Goal: Task Accomplishment & Management: Complete application form

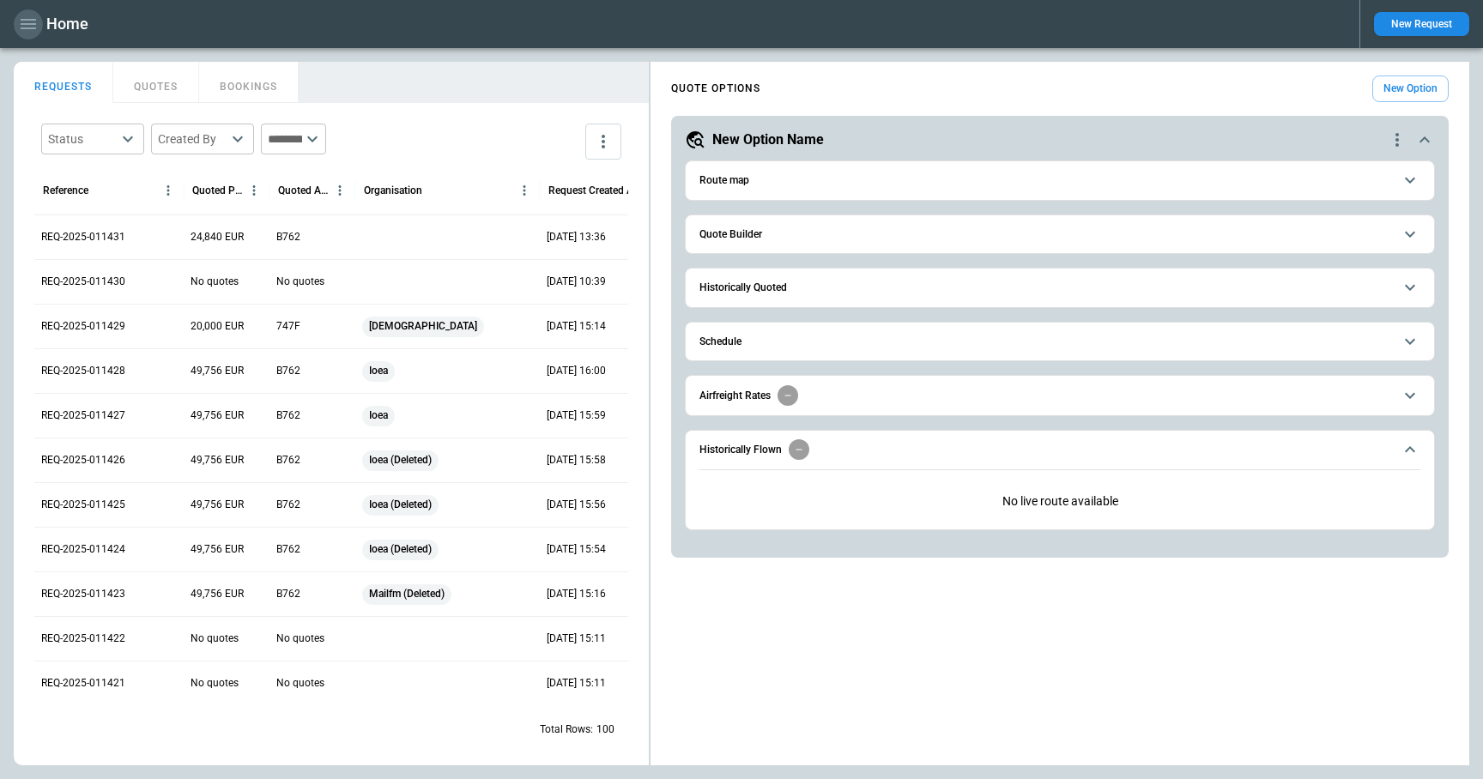
click at [21, 18] on icon "button" at bounding box center [28, 24] width 21 height 21
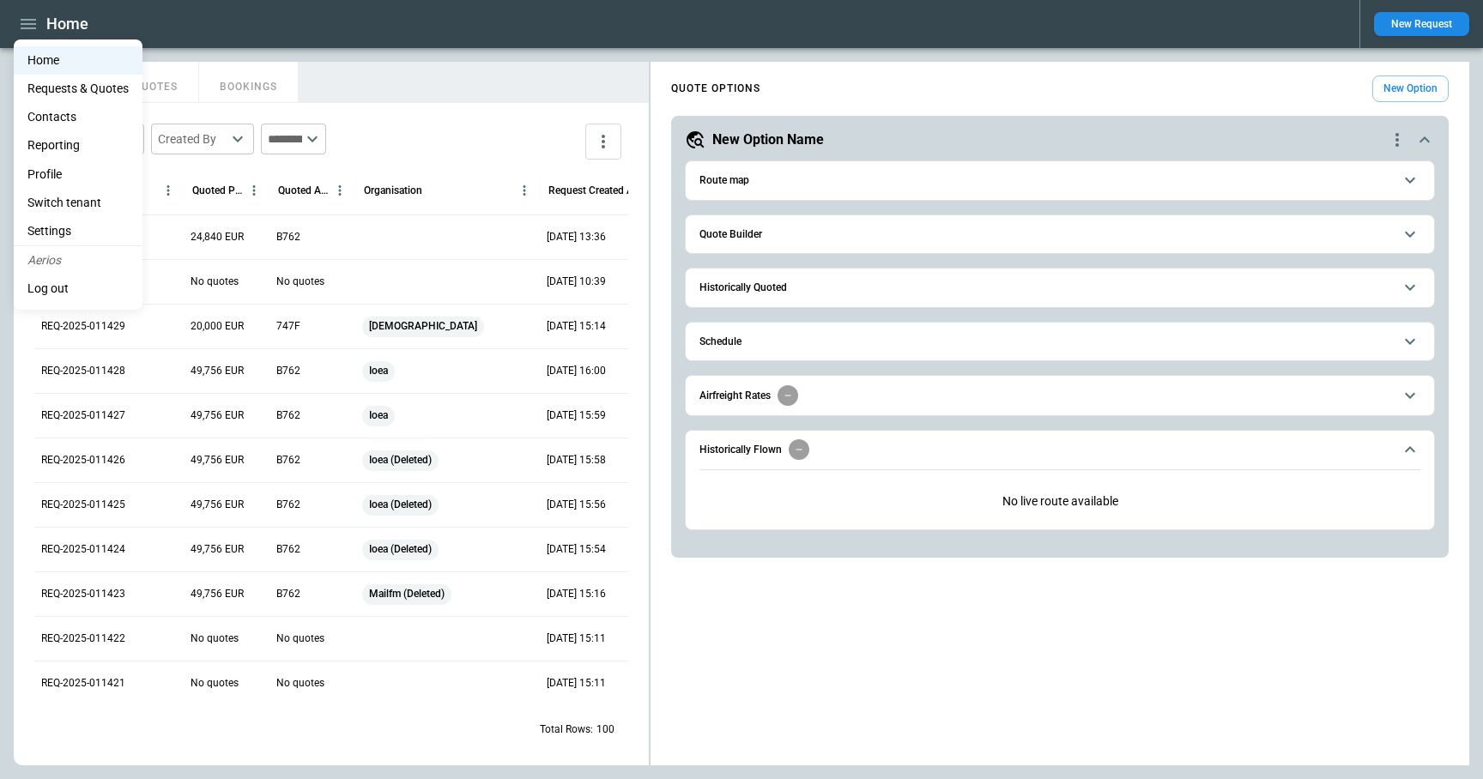
click at [1405, 15] on div at bounding box center [741, 389] width 1483 height 779
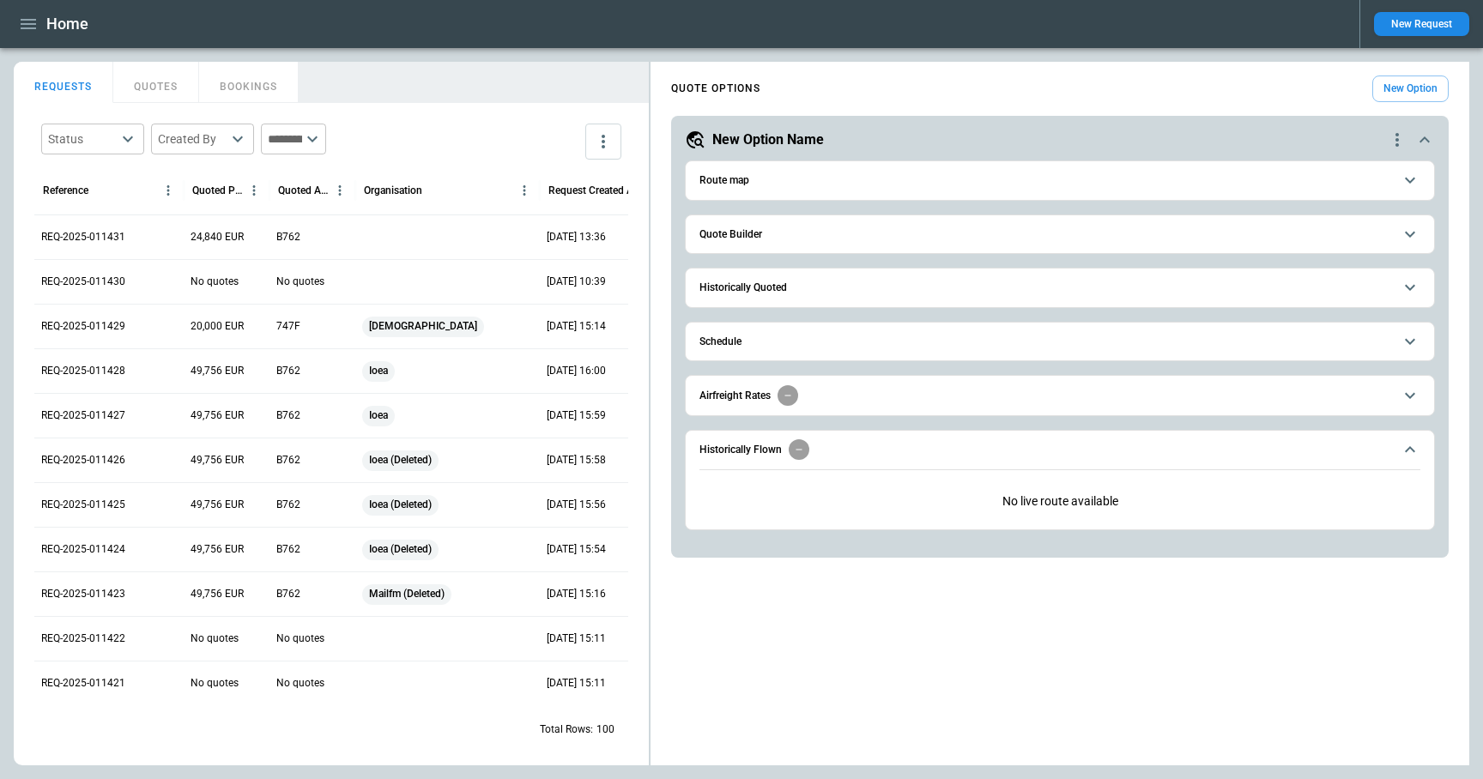
click at [1407, 20] on button "New Request" at bounding box center [1421, 24] width 95 height 24
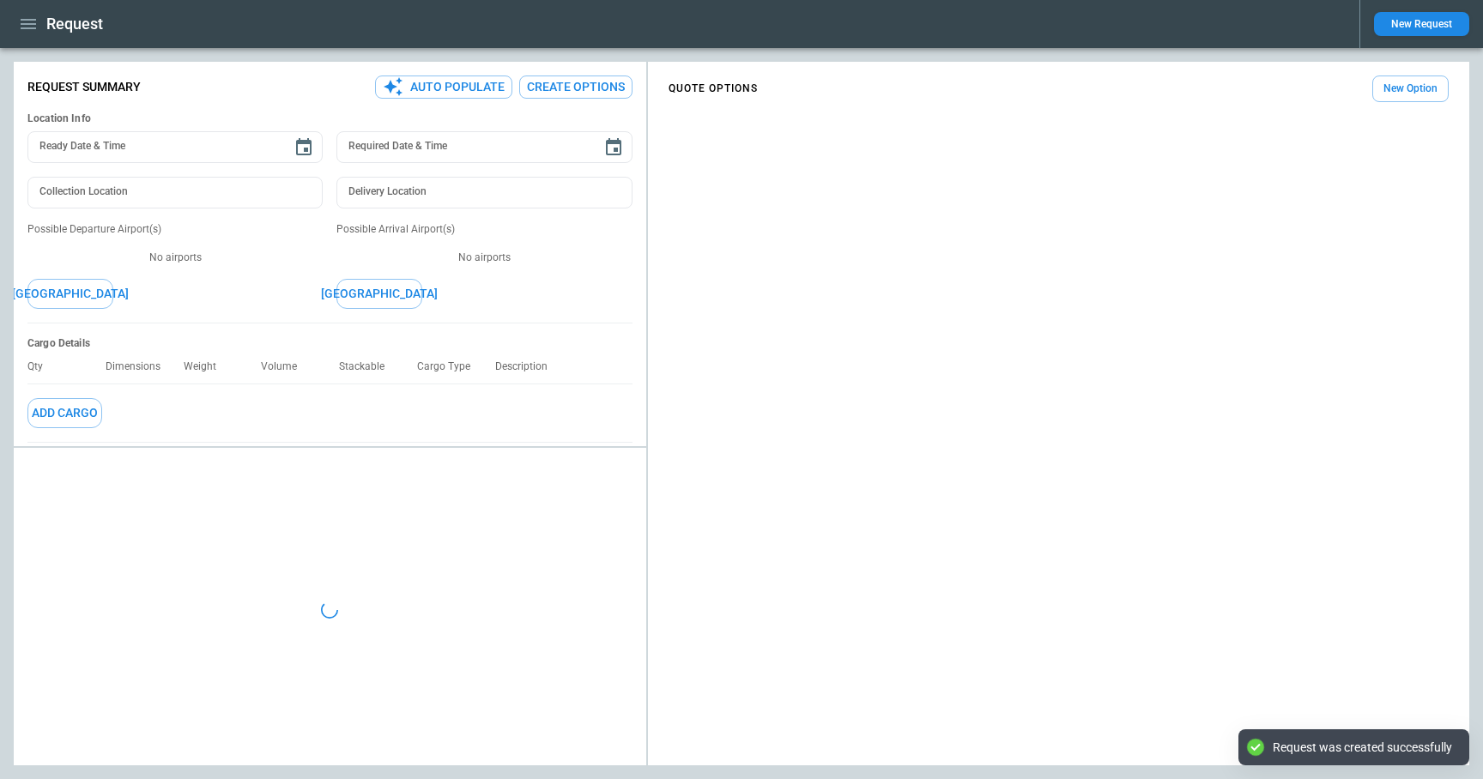
type textarea "*"
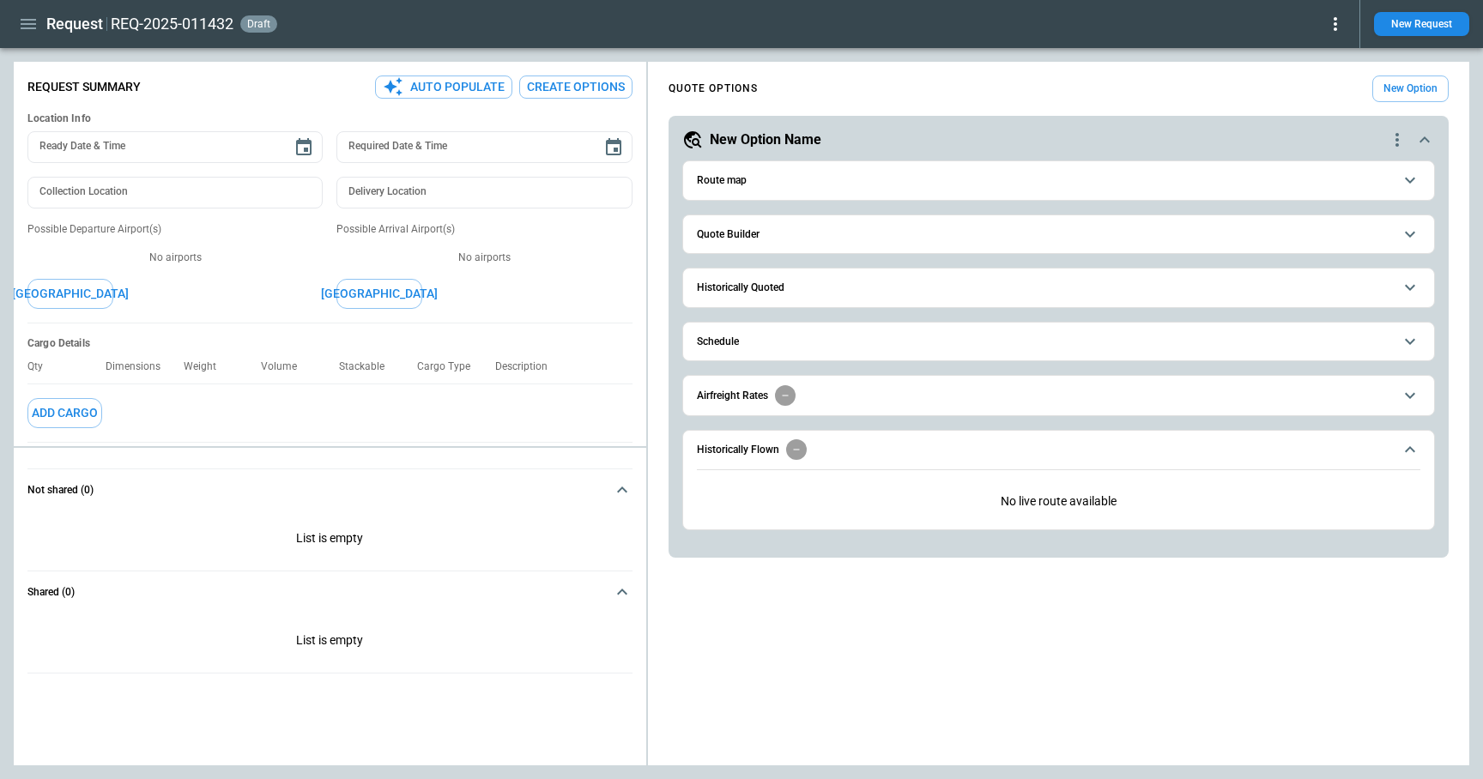
click at [801, 227] on button "Quote Builder" at bounding box center [1058, 234] width 723 height 39
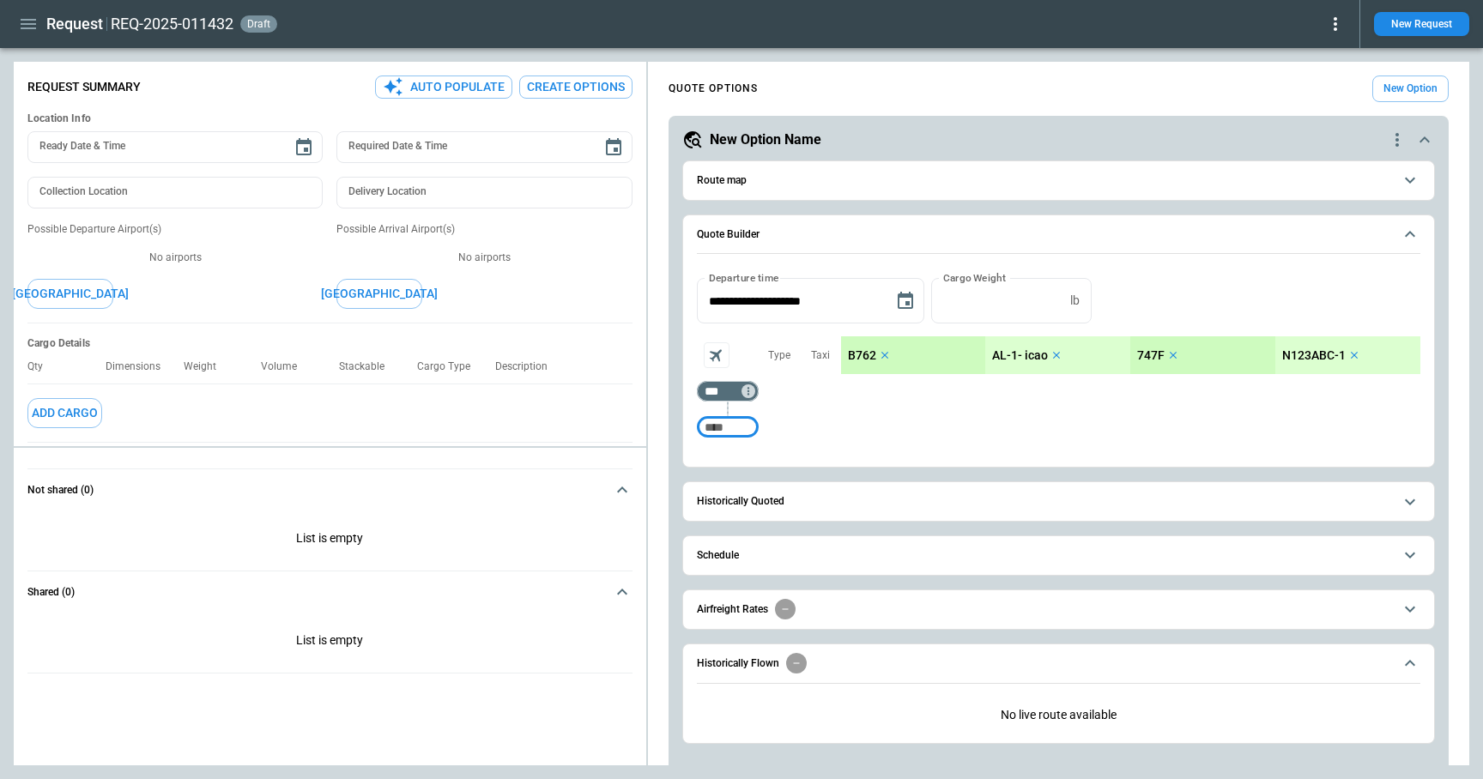
click at [734, 421] on input "Too short" at bounding box center [727, 427] width 55 height 31
type input "***"
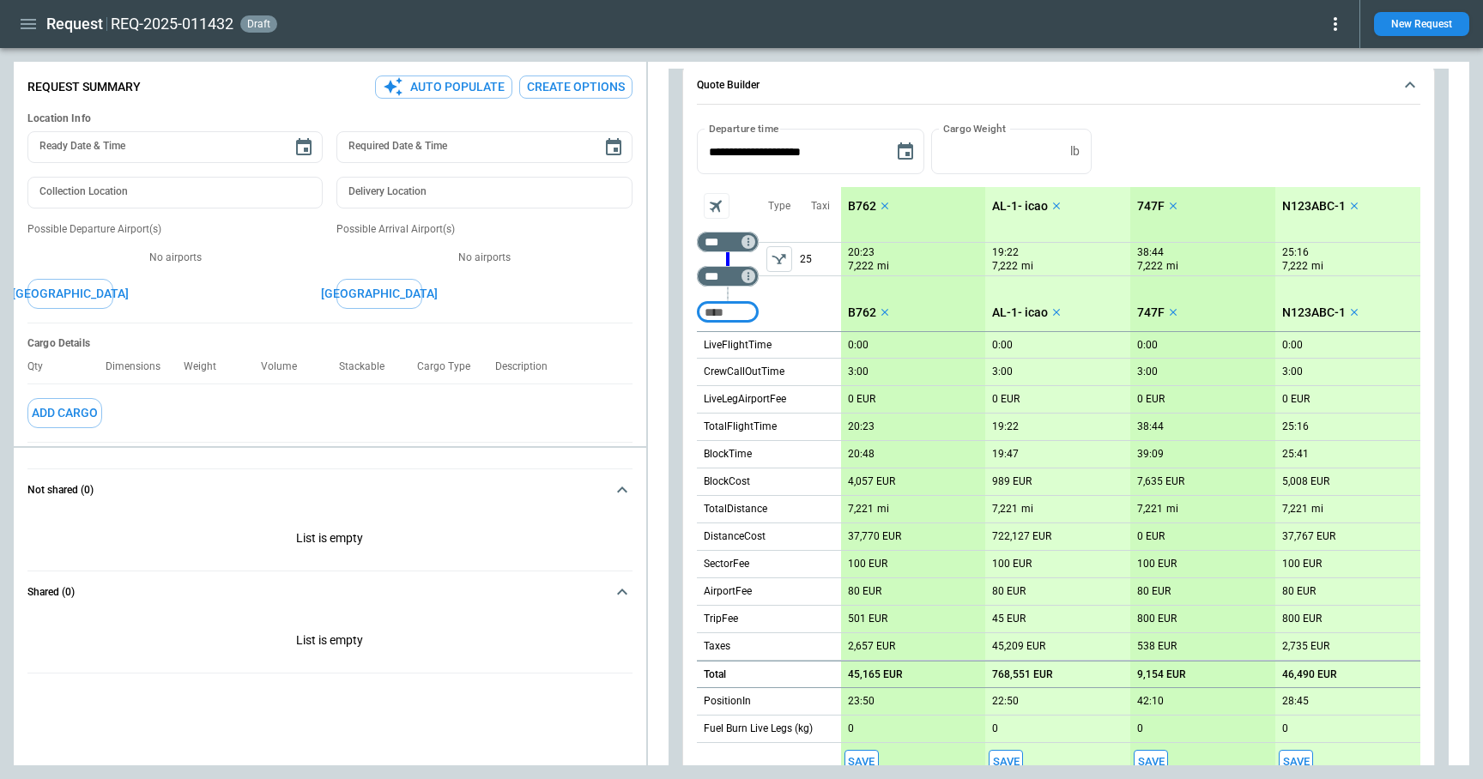
scroll to position [497, 0]
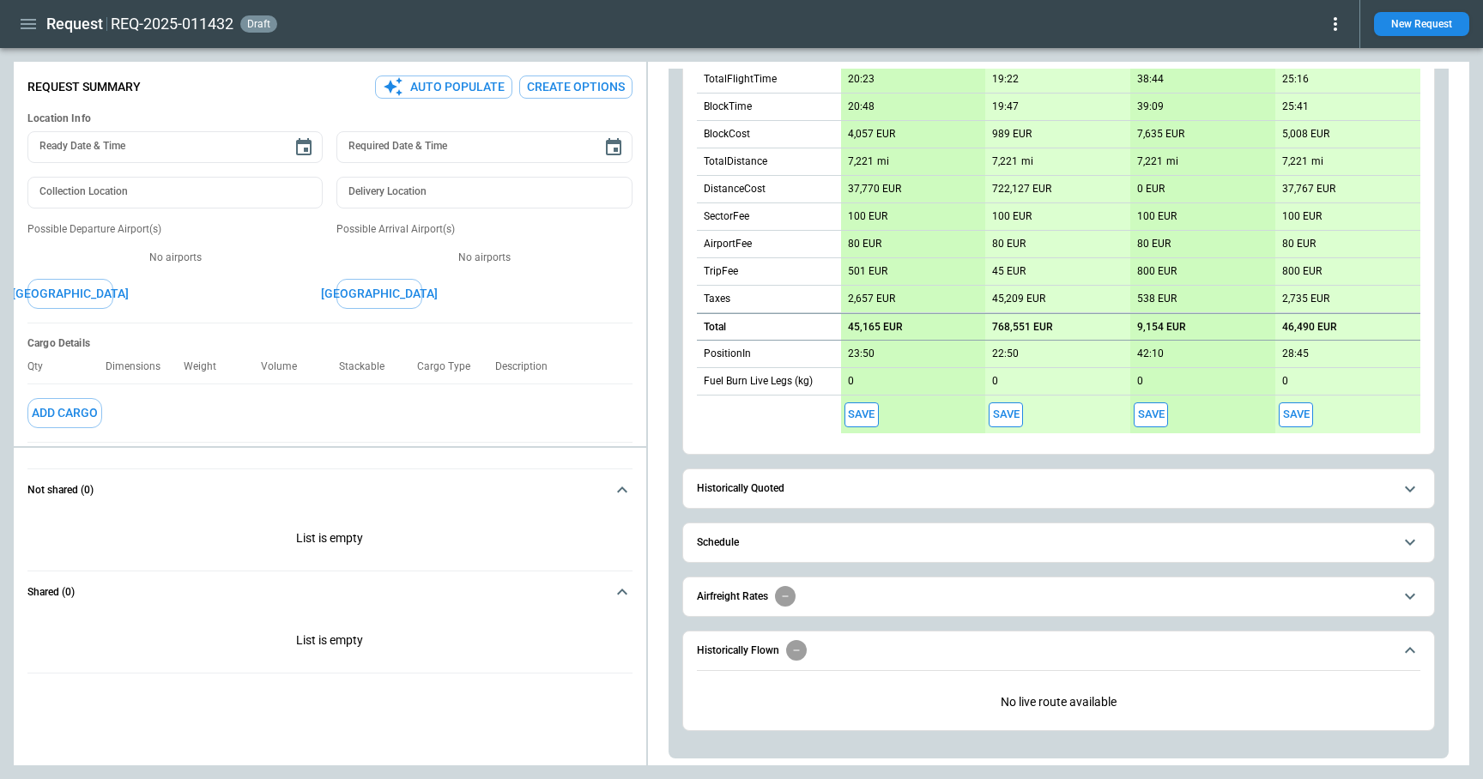
click at [863, 417] on button "Save" at bounding box center [861, 414] width 34 height 25
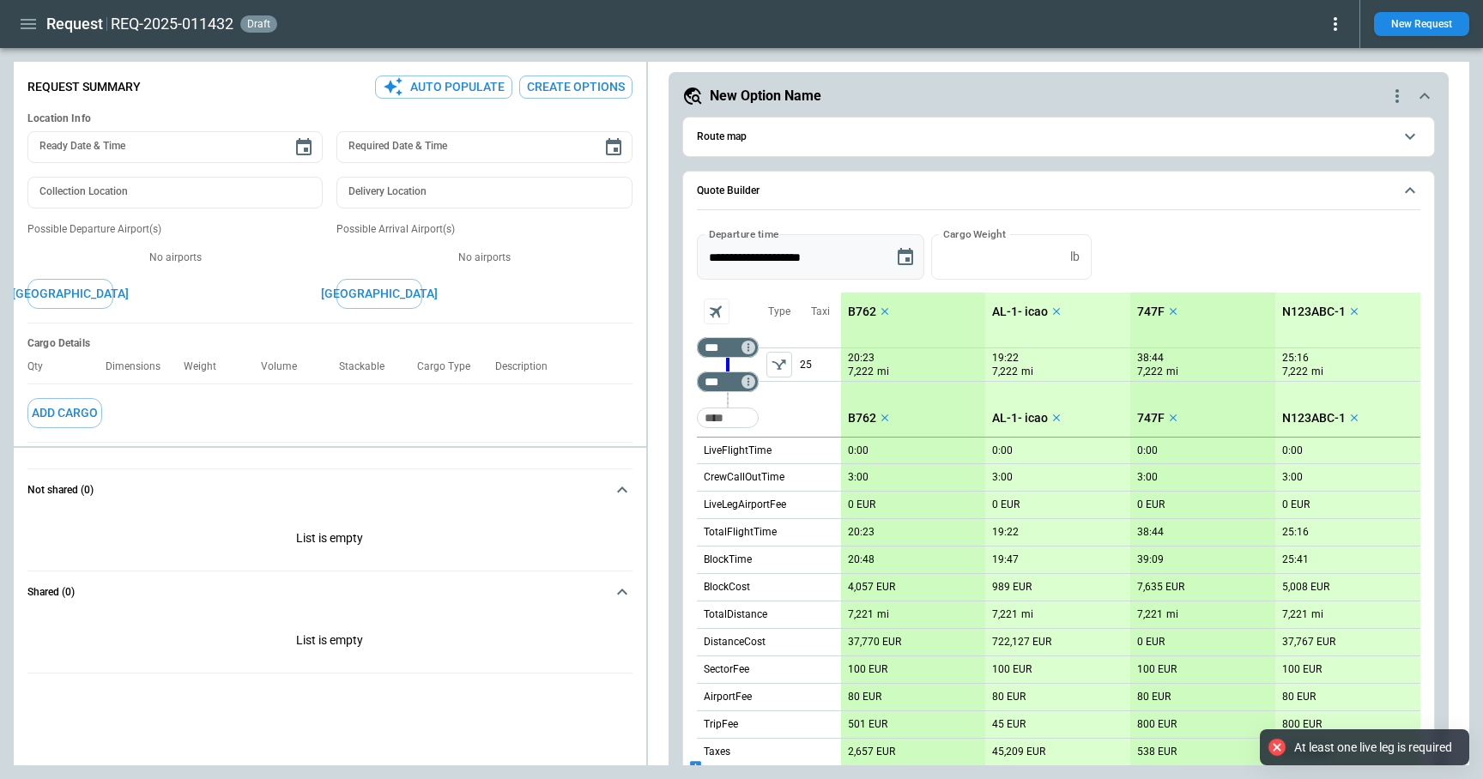
scroll to position [0, 0]
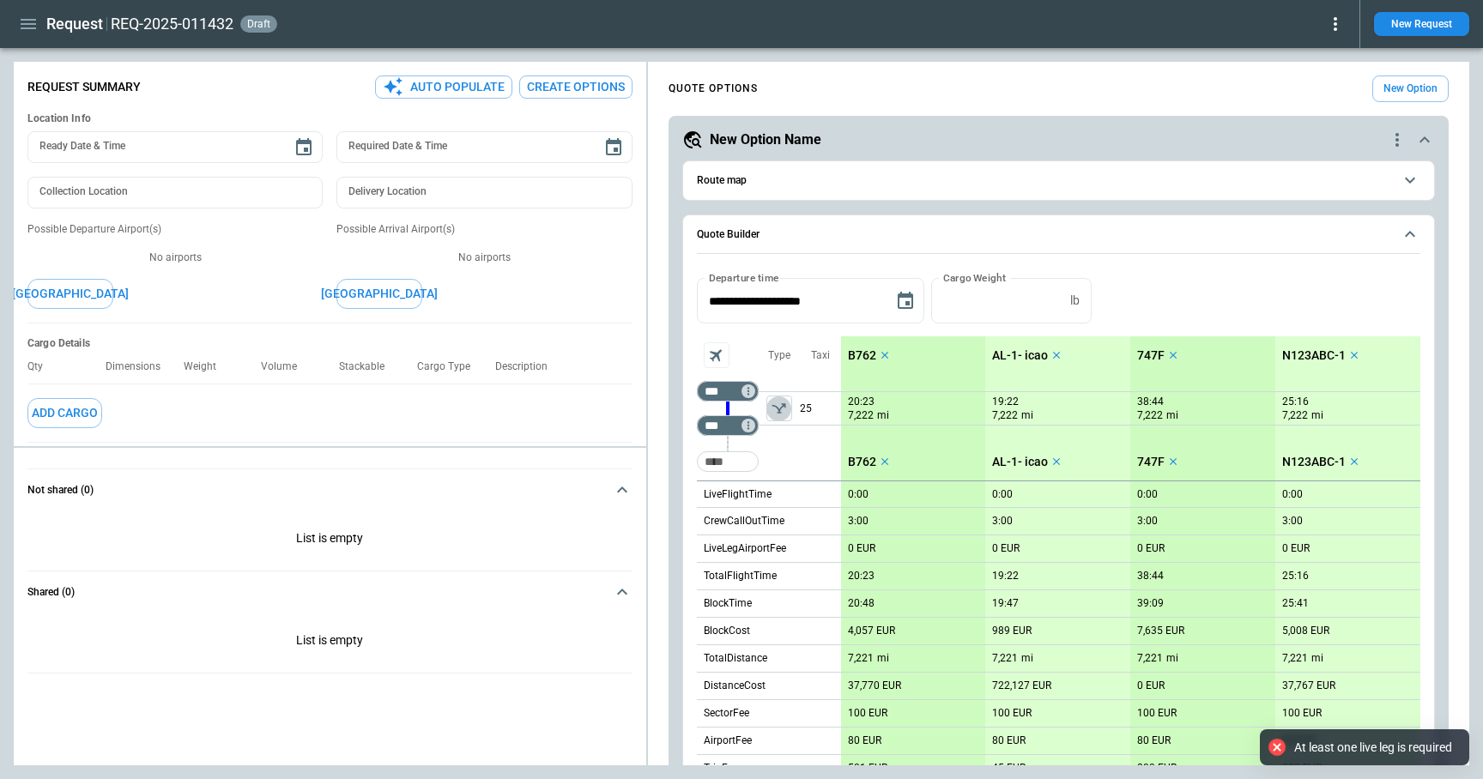
click at [773, 404] on icon "left aligned" at bounding box center [779, 408] width 17 height 17
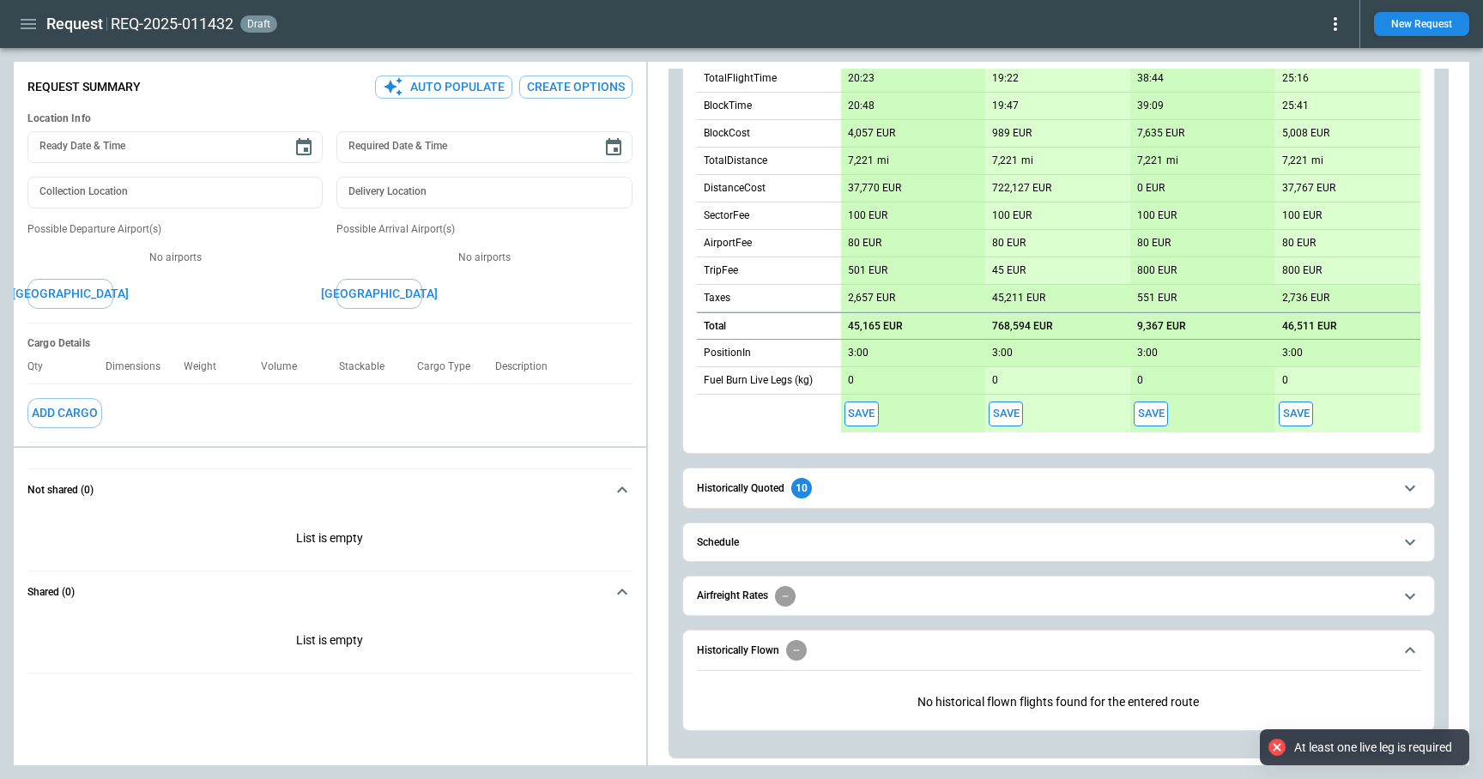
scroll to position [498, 0]
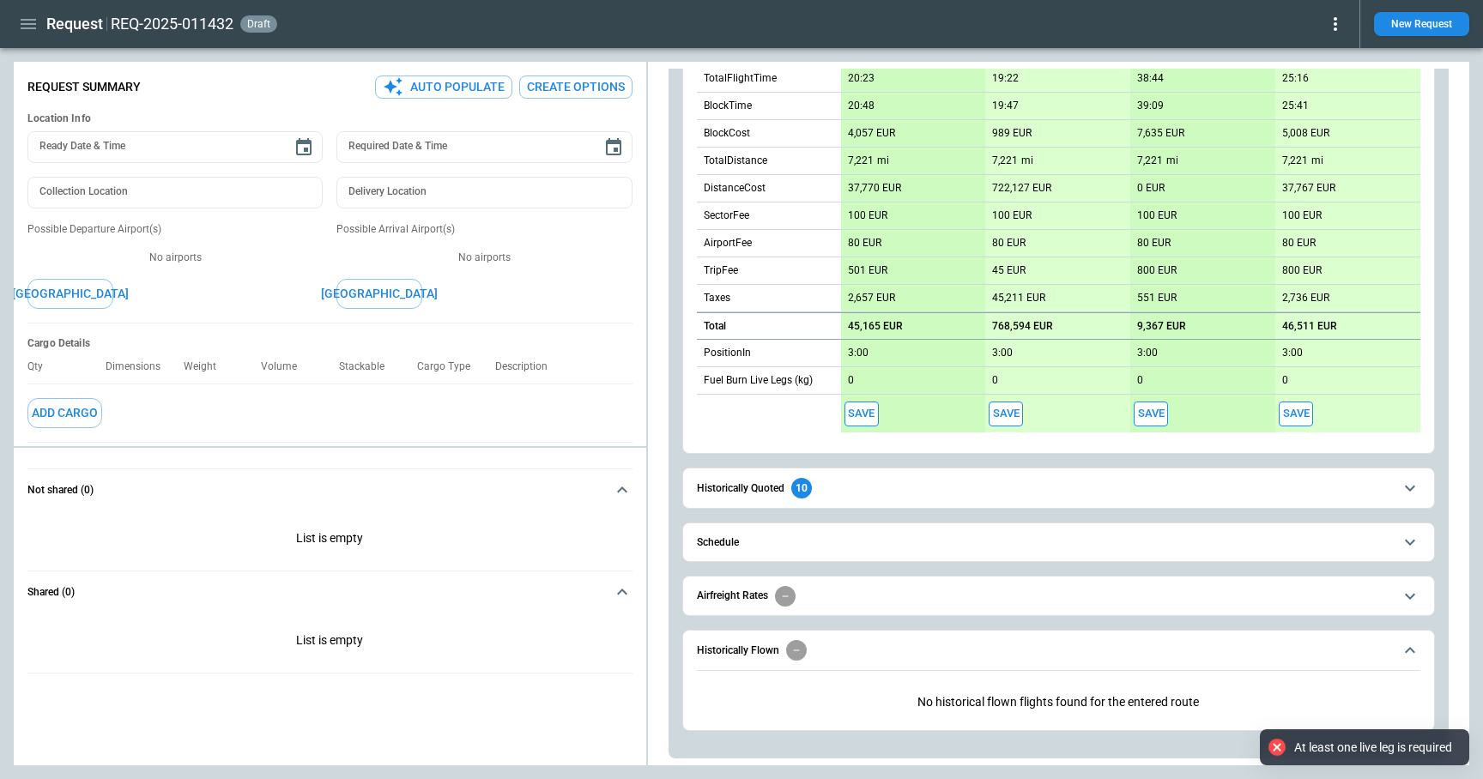
click at [861, 417] on button "Save" at bounding box center [861, 414] width 34 height 25
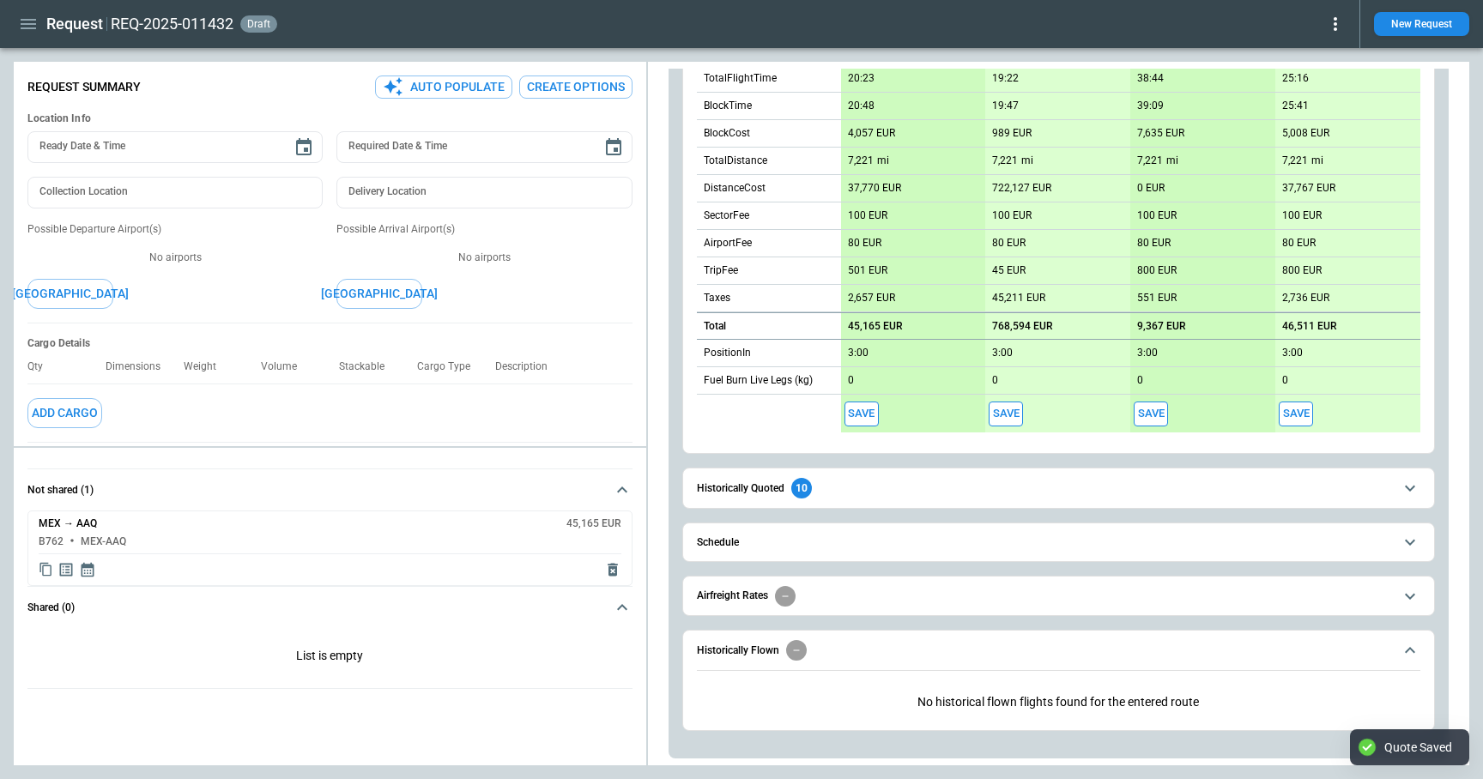
type textarea "*"
click at [24, 21] on icon "button" at bounding box center [28, 24] width 21 height 21
click at [44, 62] on li "Home" at bounding box center [78, 60] width 129 height 28
